Goal: Task Accomplishment & Management: Use online tool/utility

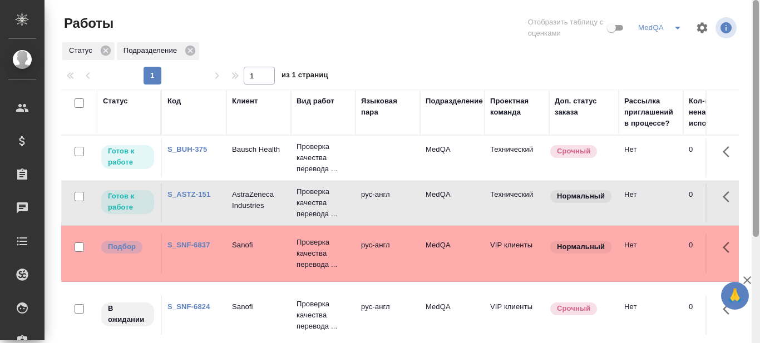
scroll to position [153, 0]
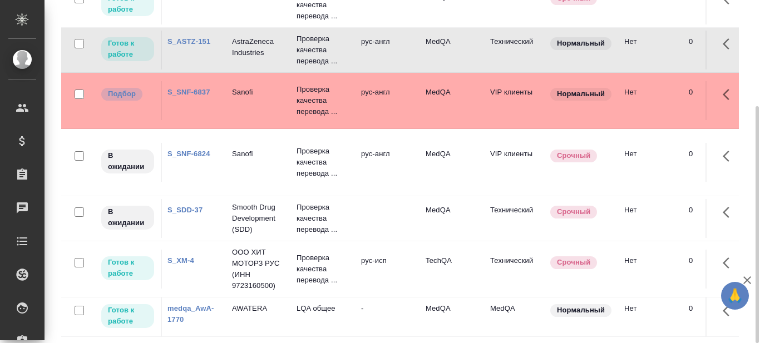
click at [184, 206] on link "S_SDD-37" at bounding box center [185, 210] width 35 height 8
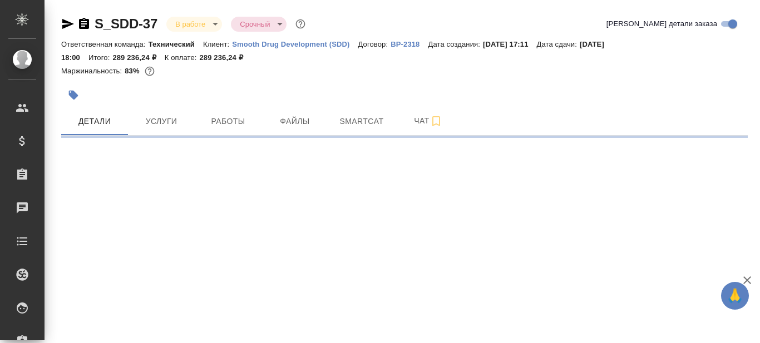
select select "RU"
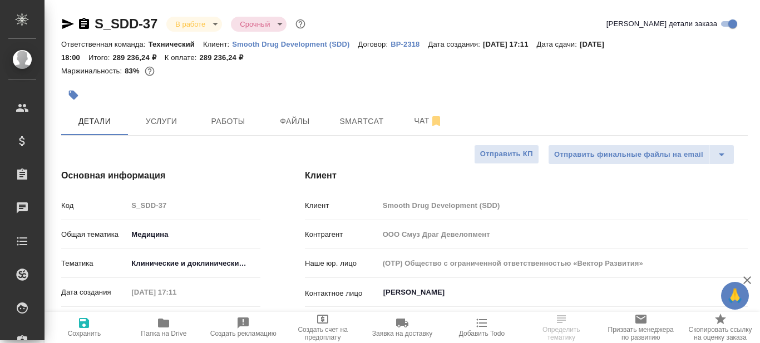
type textarea "x"
type input "[PERSON_NAME]"
type input "[PERSON_NAME]pavlova"
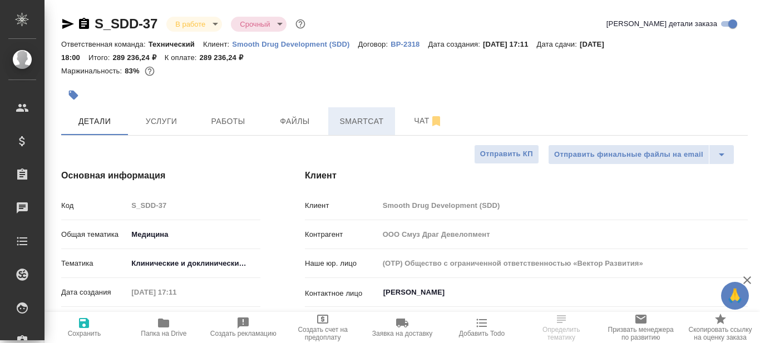
click at [375, 117] on span "Smartcat" at bounding box center [361, 122] width 53 height 14
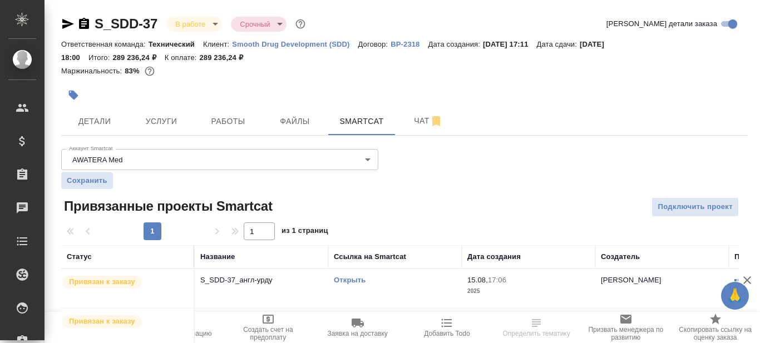
scroll to position [121, 0]
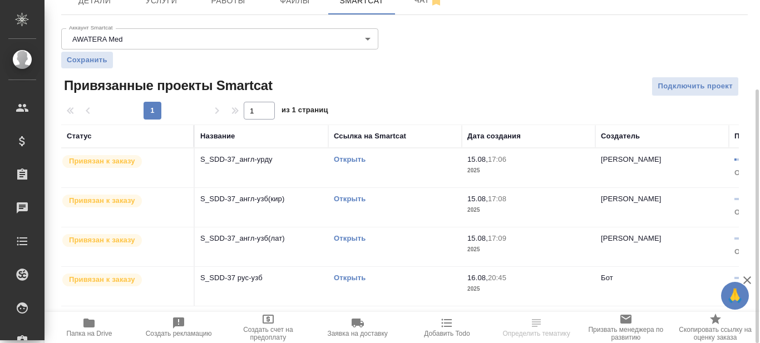
click at [354, 160] on link "Открыть" at bounding box center [350, 159] width 32 height 8
